Goal: Information Seeking & Learning: Learn about a topic

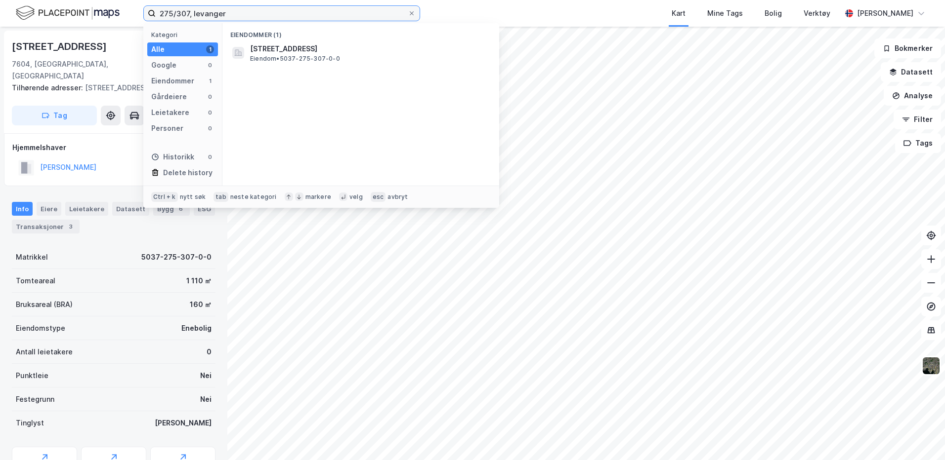
drag, startPoint x: 245, startPoint y: 10, endPoint x: 115, endPoint y: 9, distance: 130.4
click at [115, 9] on div "275/307, levanger Kategori Alle 1 Google 0 Eiendommer 1 Gårdeiere 0 Leietakere …" at bounding box center [472, 13] width 945 height 27
type input "f"
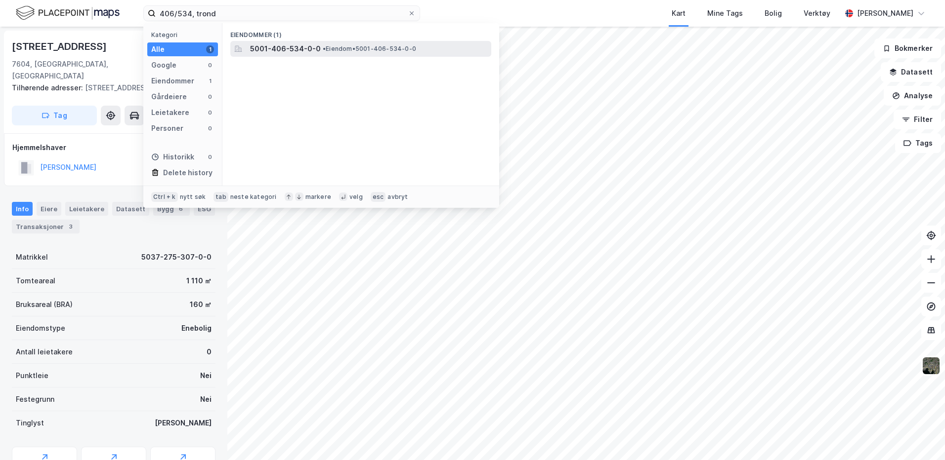
click at [308, 48] on span "5001-406-534-0-0" at bounding box center [285, 49] width 71 height 12
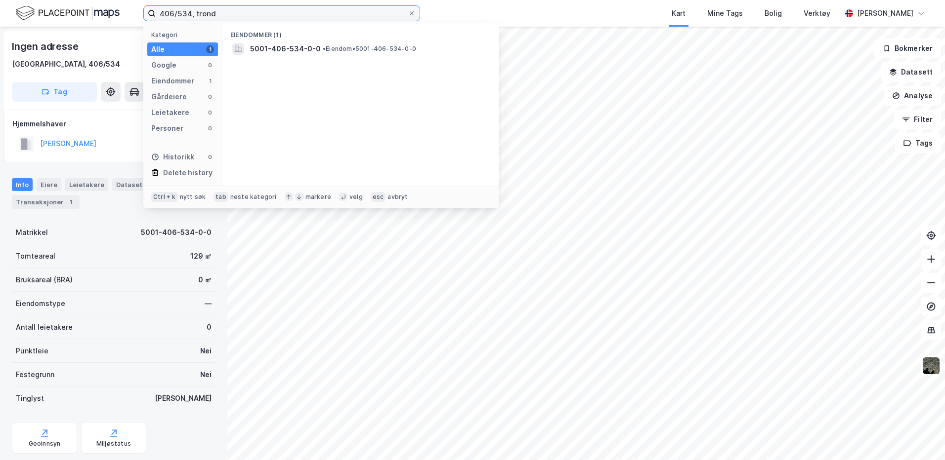
drag, startPoint x: 221, startPoint y: 14, endPoint x: 125, endPoint y: 8, distance: 96.6
click at [125, 8] on div "406/534, trond Kategori Alle 1 Google 0 Eiendommer 1 Gårdeiere 0 Leietakere 0 P…" at bounding box center [472, 13] width 945 height 27
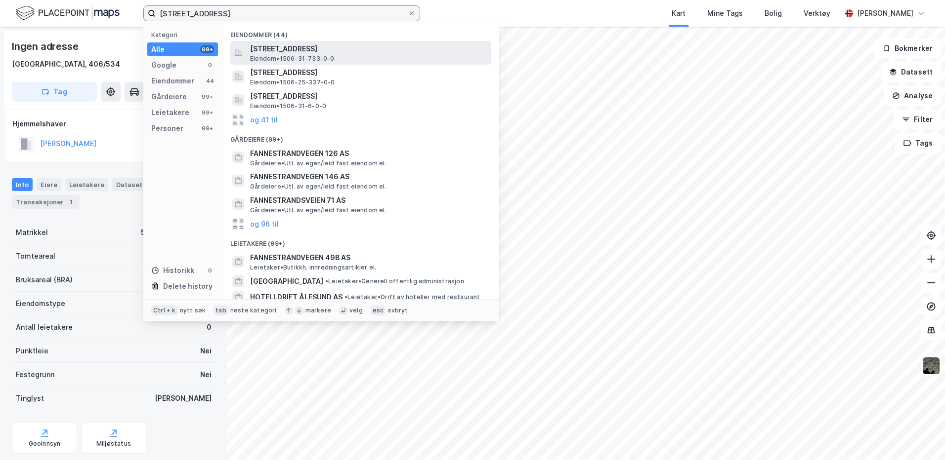
type input "[STREET_ADDRESS]"
click at [296, 52] on span "[STREET_ADDRESS]" at bounding box center [368, 49] width 237 height 12
